Goal: Task Accomplishment & Management: Use online tool/utility

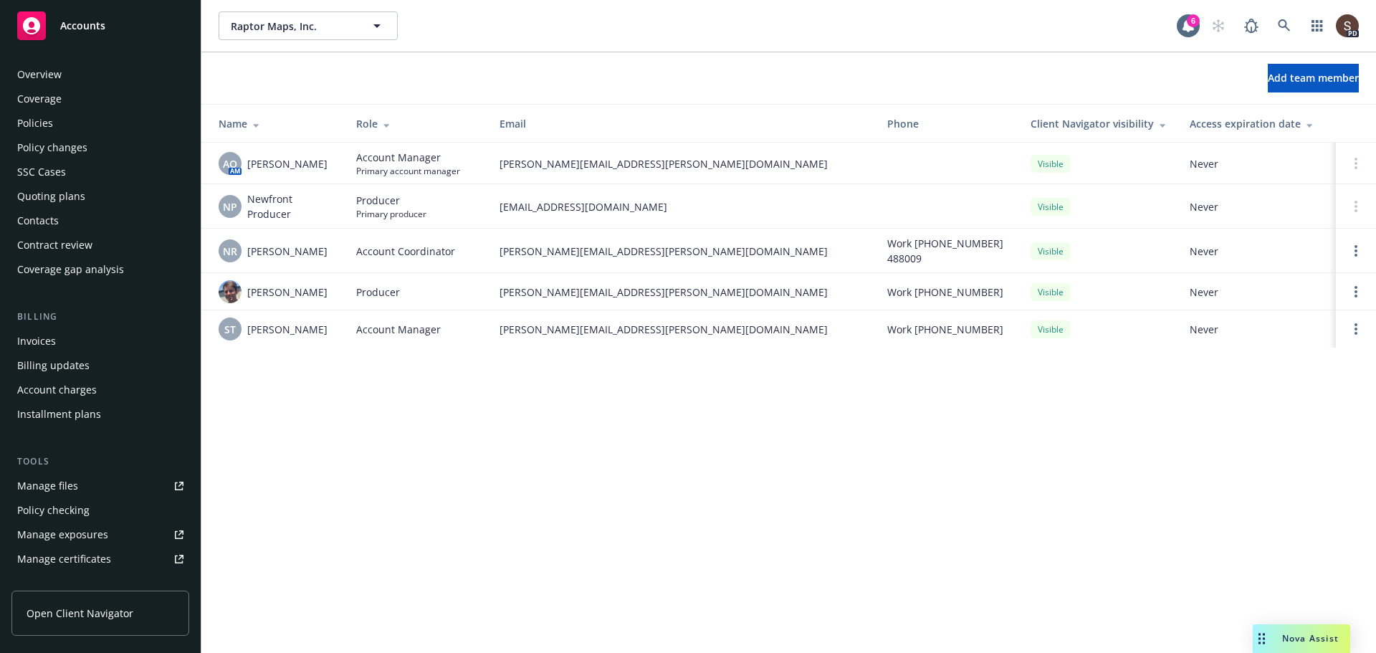
scroll to position [330, 0]
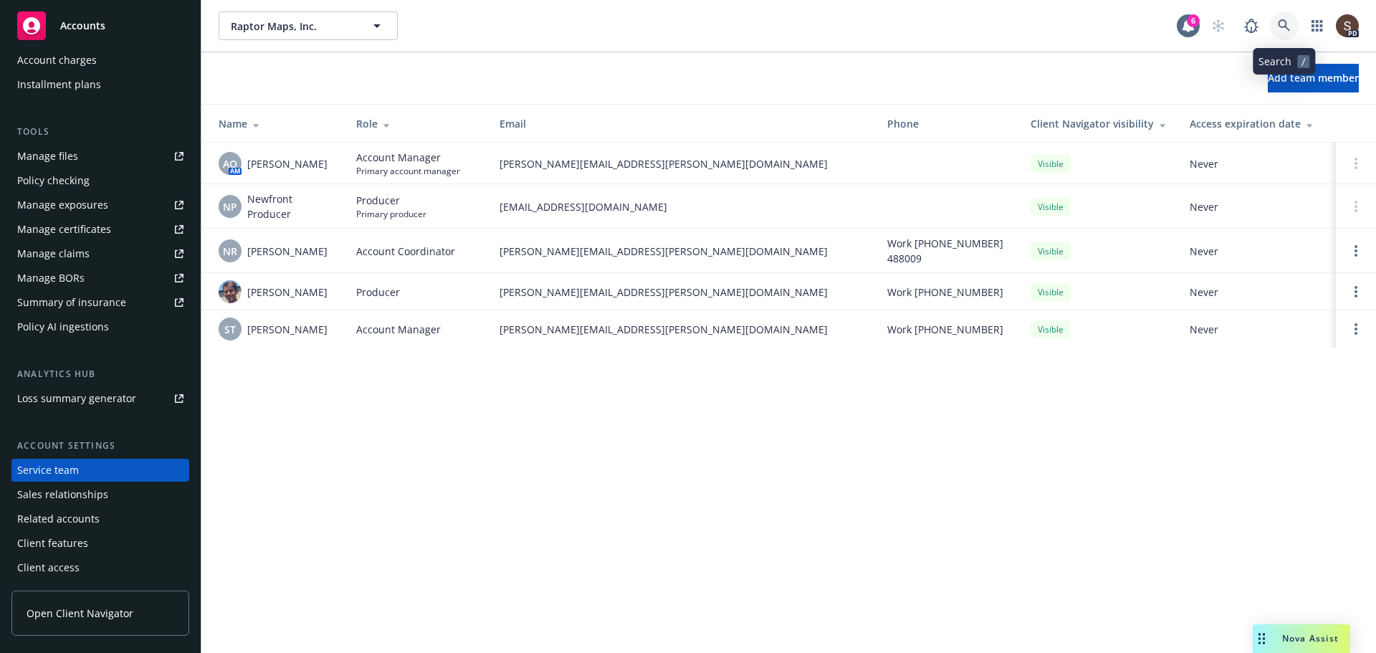
click at [1276, 24] on link at bounding box center [1284, 25] width 29 height 29
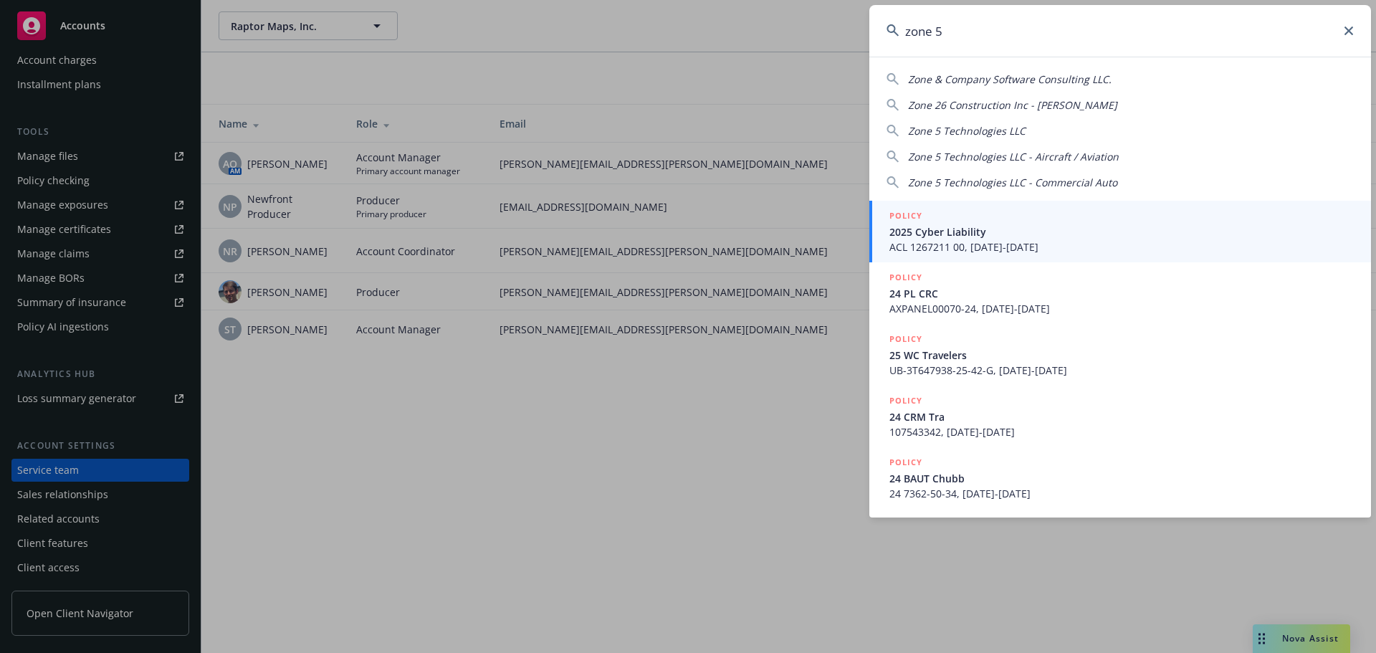
click at [998, 130] on span "Zone 5 Technologies LLC" at bounding box center [967, 131] width 118 height 14
type input "Zone 5 Technologies LLC"
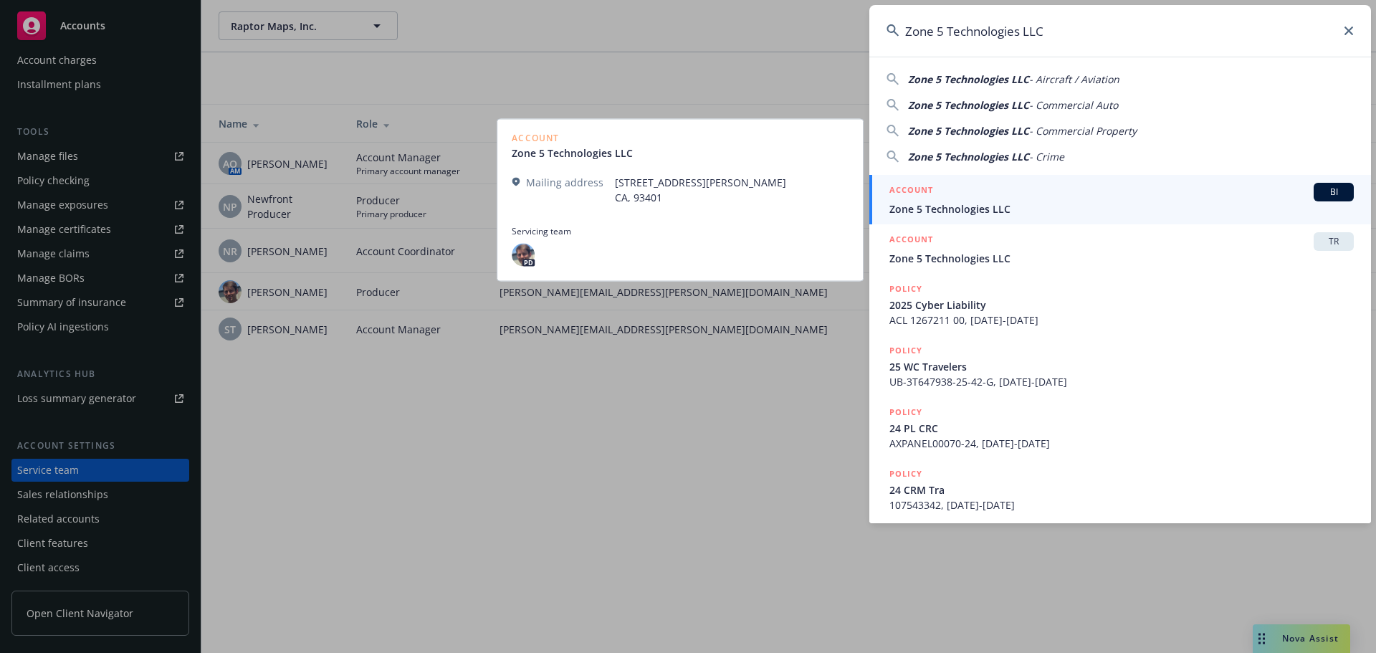
click at [930, 209] on span "Zone 5 Technologies LLC" at bounding box center [1121, 208] width 464 height 15
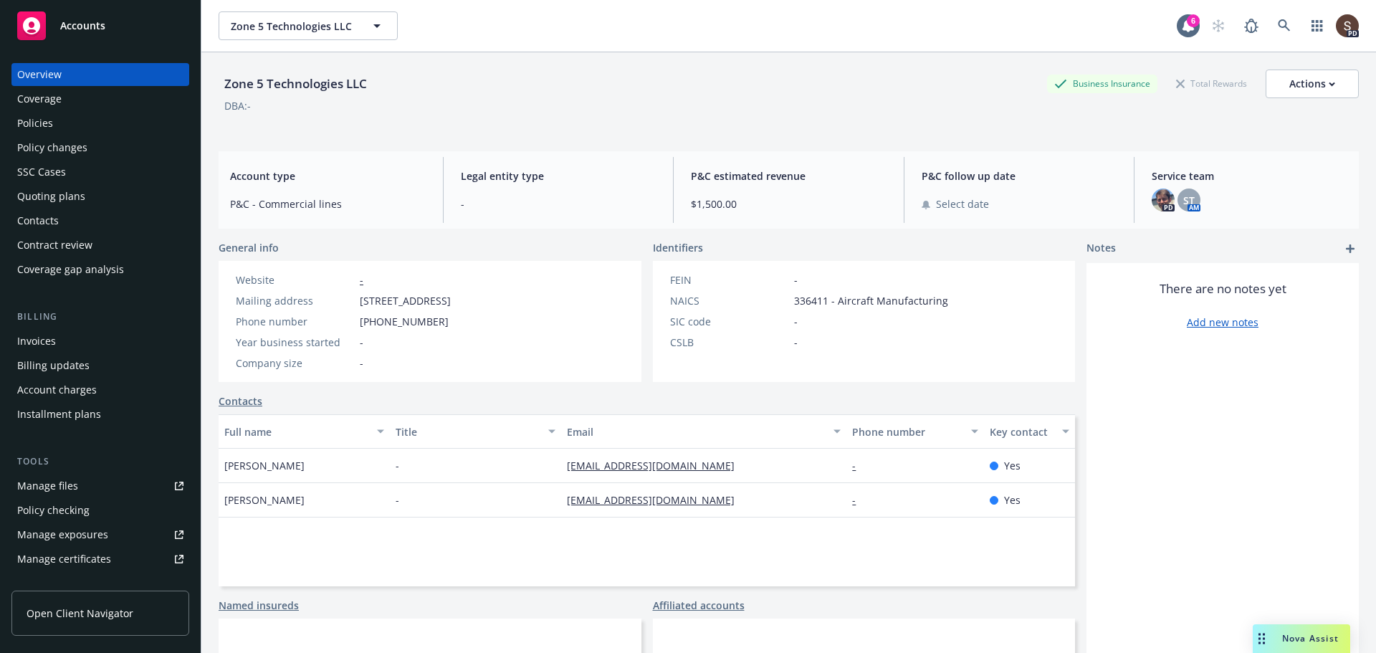
click at [44, 121] on div "Policies" at bounding box center [35, 123] width 36 height 23
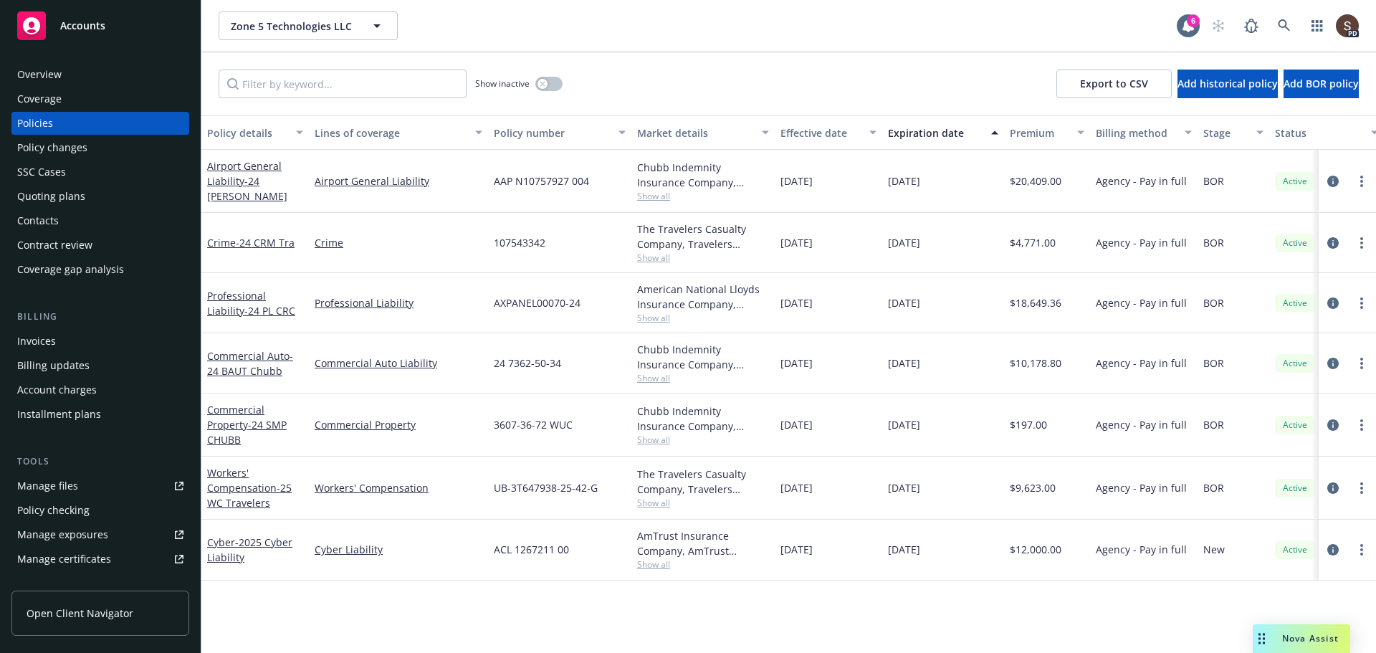
click at [72, 198] on div "Quoting plans" at bounding box center [51, 196] width 68 height 23
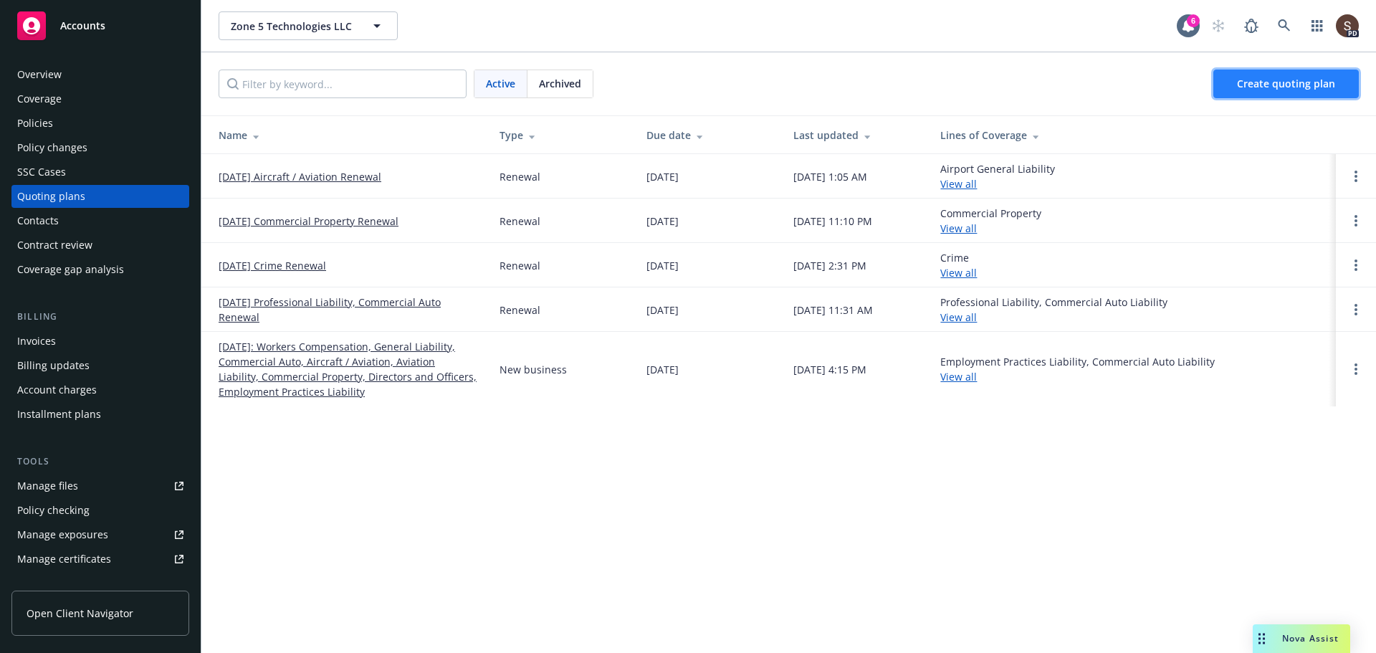
click at [1259, 87] on span "Create quoting plan" at bounding box center [1286, 84] width 98 height 14
